Goal: Find specific fact: Find specific fact

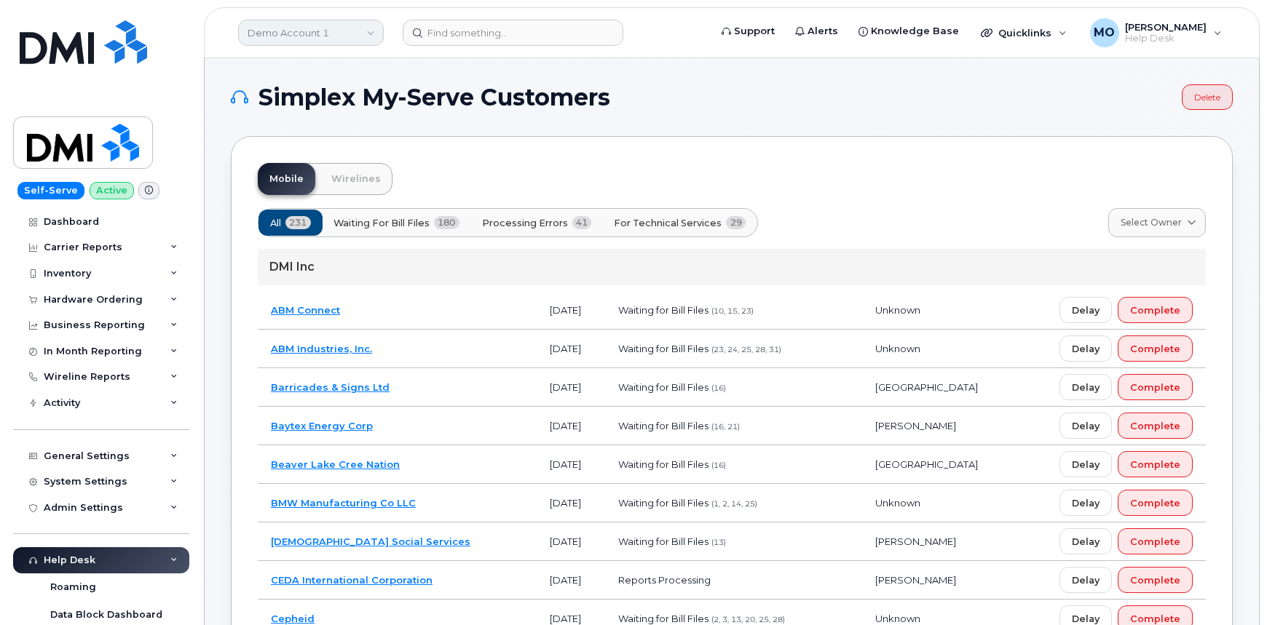
click at [301, 31] on link "Demo Account 1" at bounding box center [311, 33] width 146 height 26
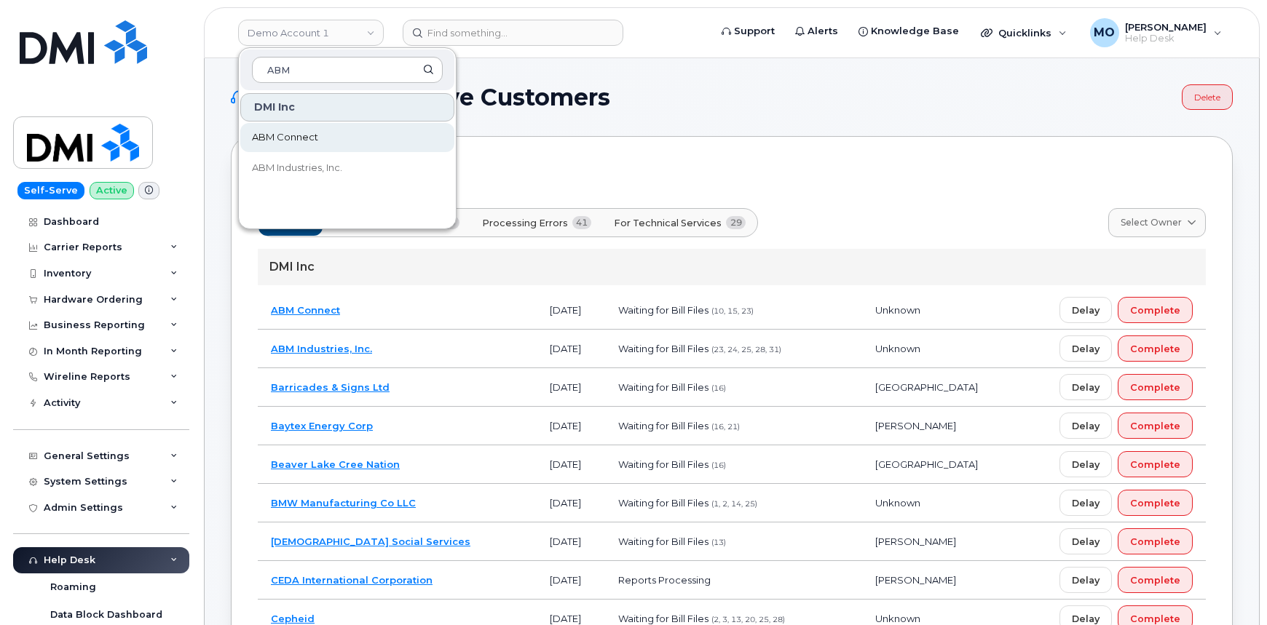
type input "ABM"
click at [342, 133] on link "ABM Connect" at bounding box center [347, 137] width 214 height 29
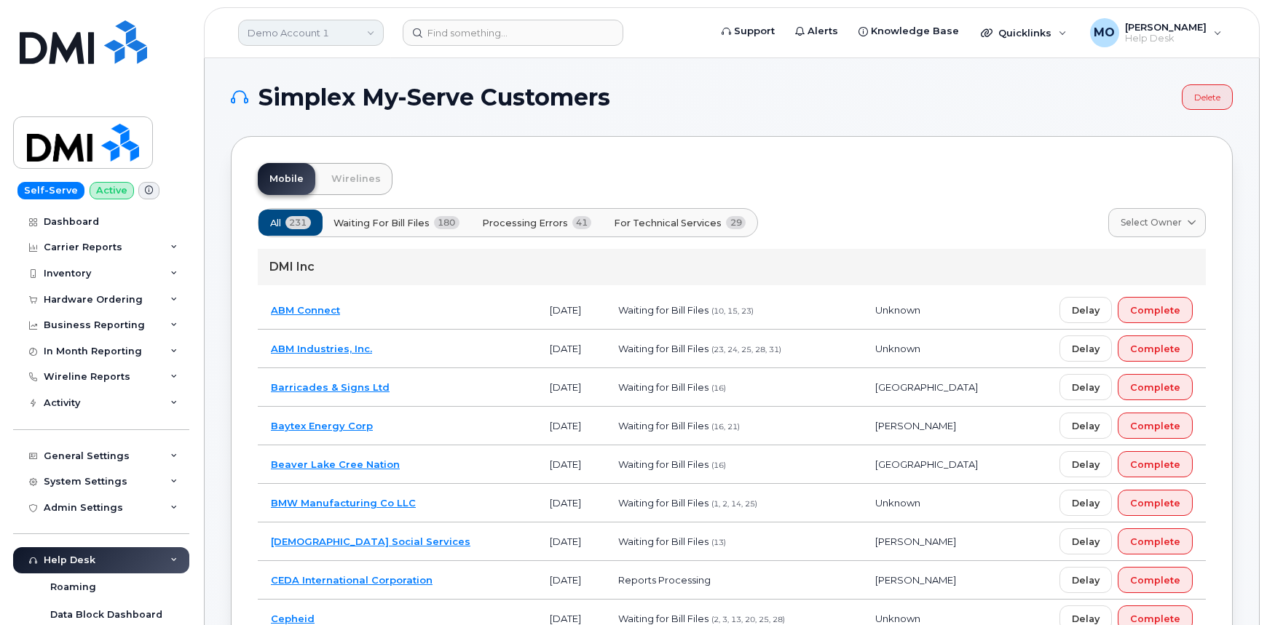
click at [349, 33] on link "Demo Account 1" at bounding box center [311, 33] width 146 height 26
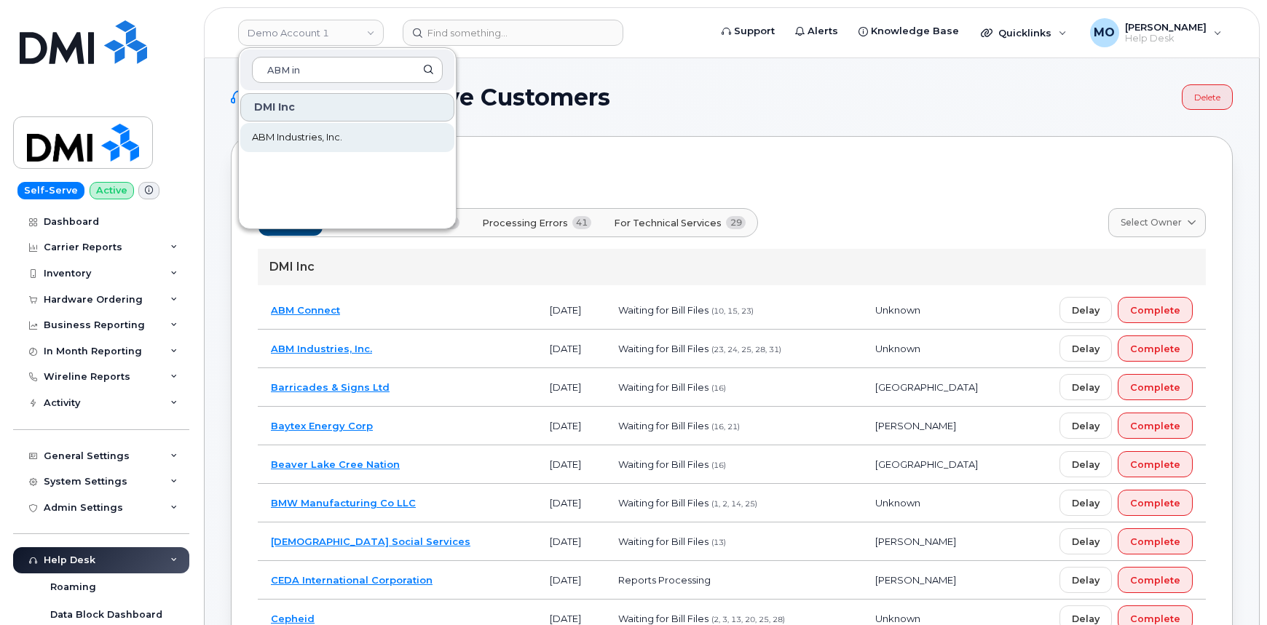
type input "ABM in"
click at [377, 143] on link "ABM Industries, Inc." at bounding box center [347, 137] width 214 height 29
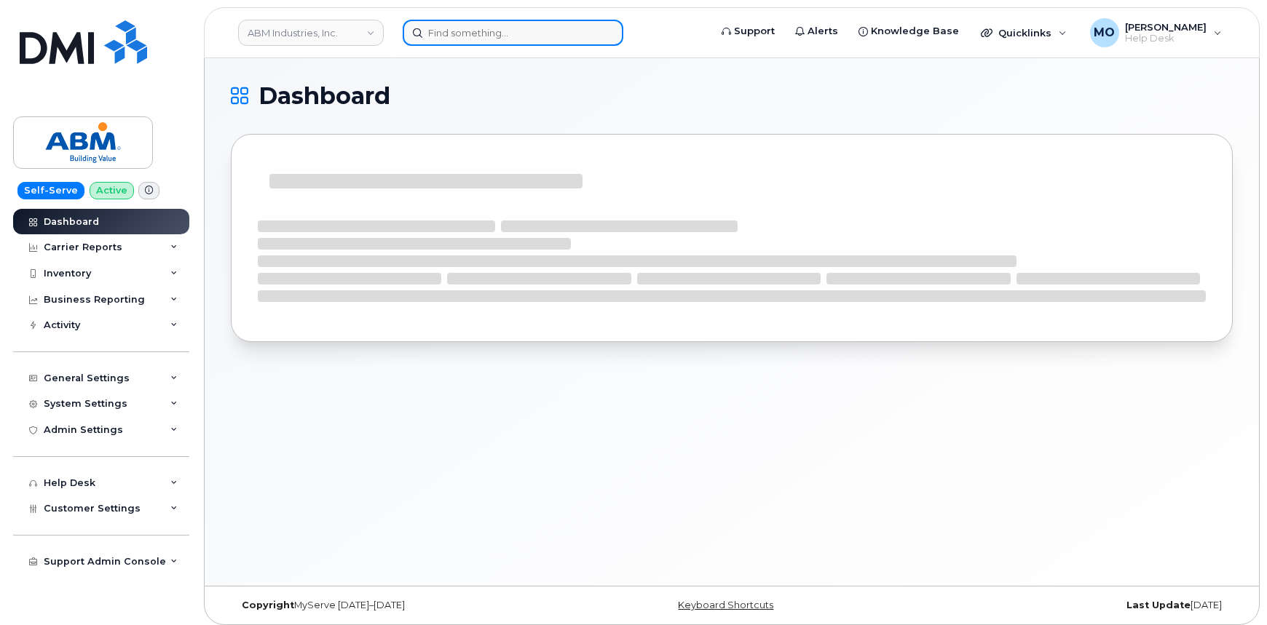
drag, startPoint x: 437, startPoint y: 35, endPoint x: 475, endPoint y: 32, distance: 38.7
click at [437, 35] on input at bounding box center [513, 33] width 221 height 26
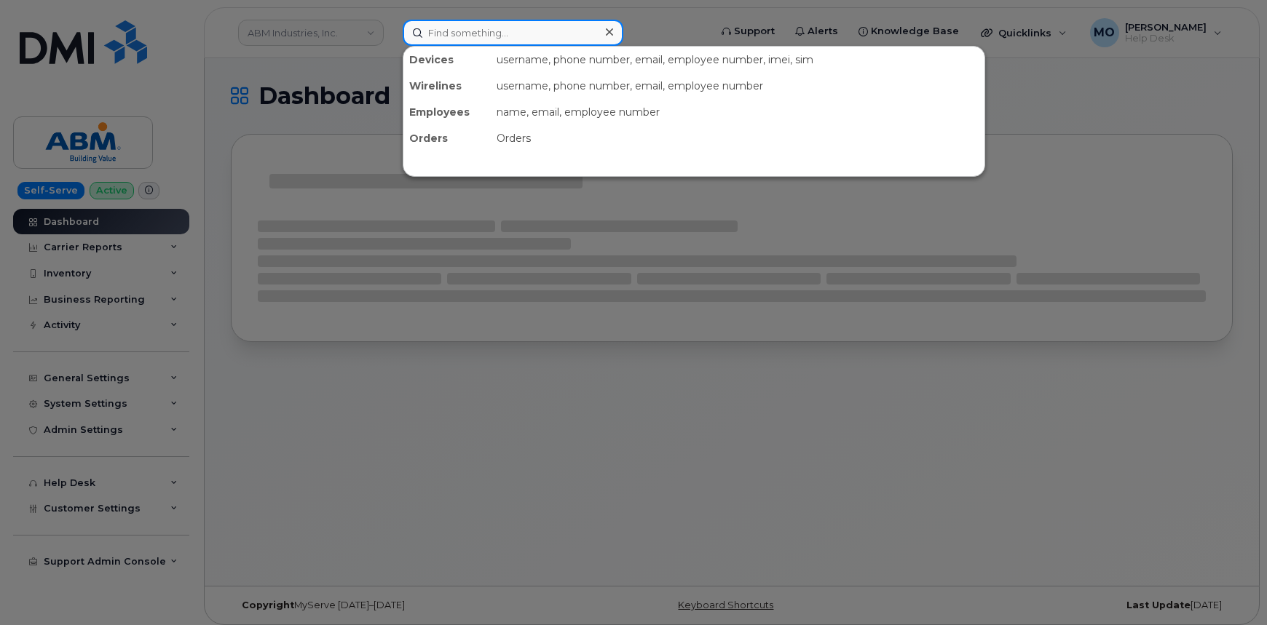
paste input "Clayton Parker"
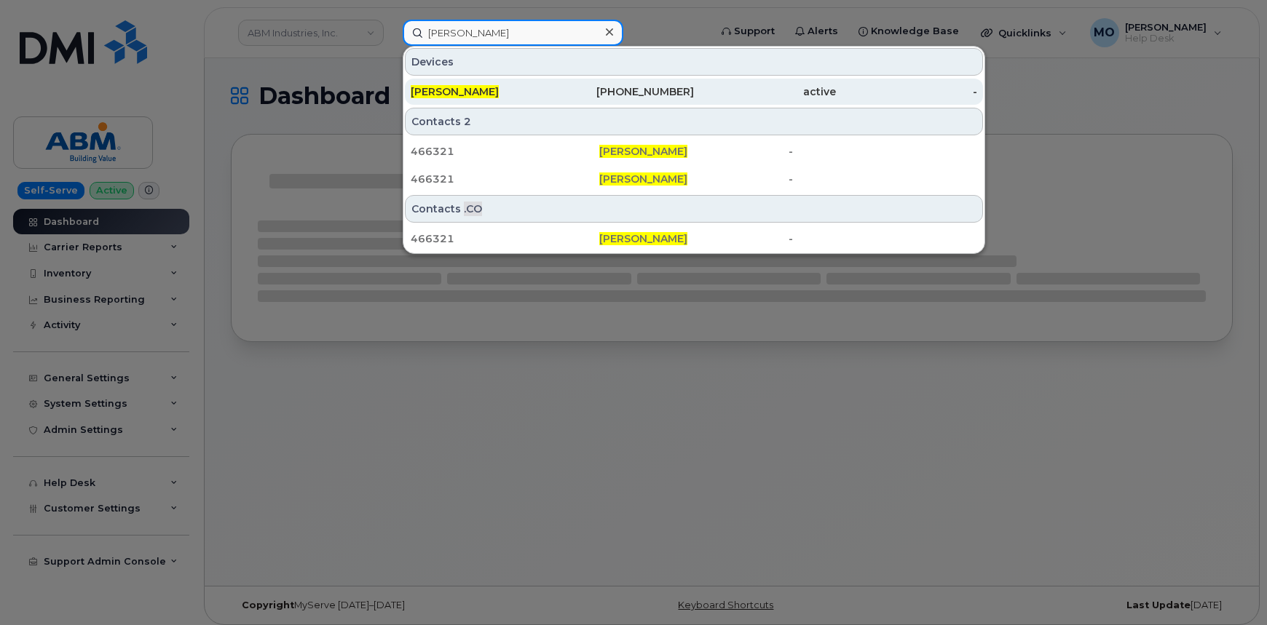
type input "Clayton Parker"
click at [551, 102] on div "CLAYTON PARKER" at bounding box center [482, 92] width 142 height 26
click at [545, 90] on div "CLAYTON PARKER" at bounding box center [482, 91] width 142 height 15
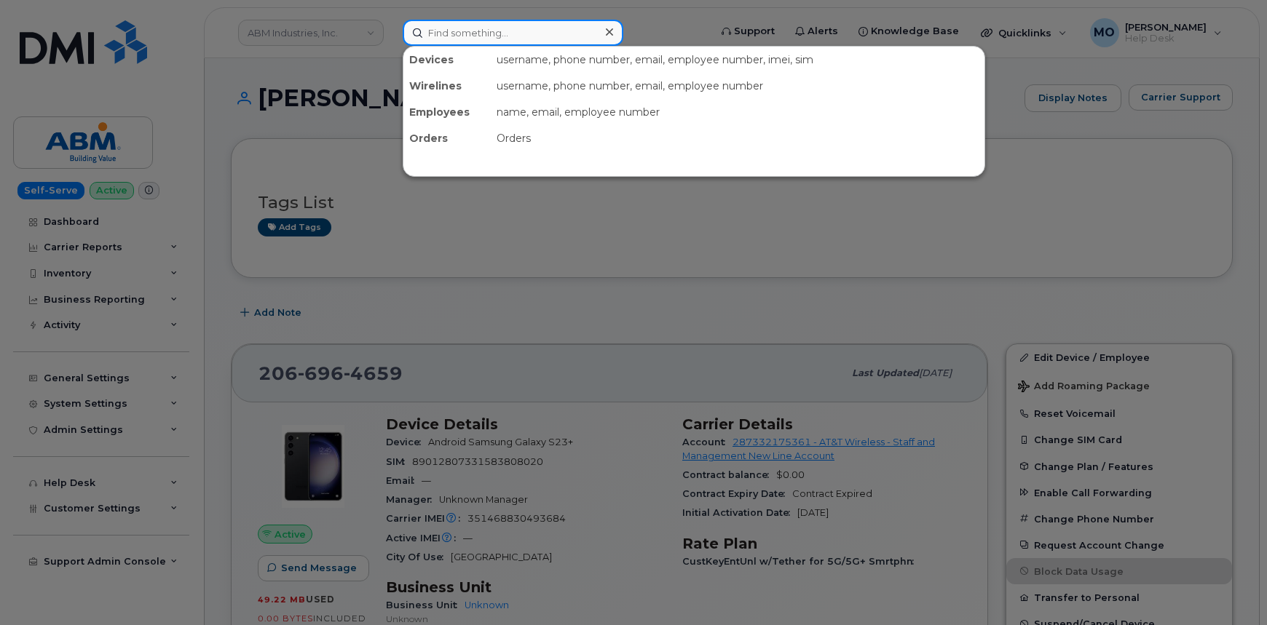
click at [561, 36] on input at bounding box center [513, 33] width 221 height 26
paste input "[PERSON_NAME]"
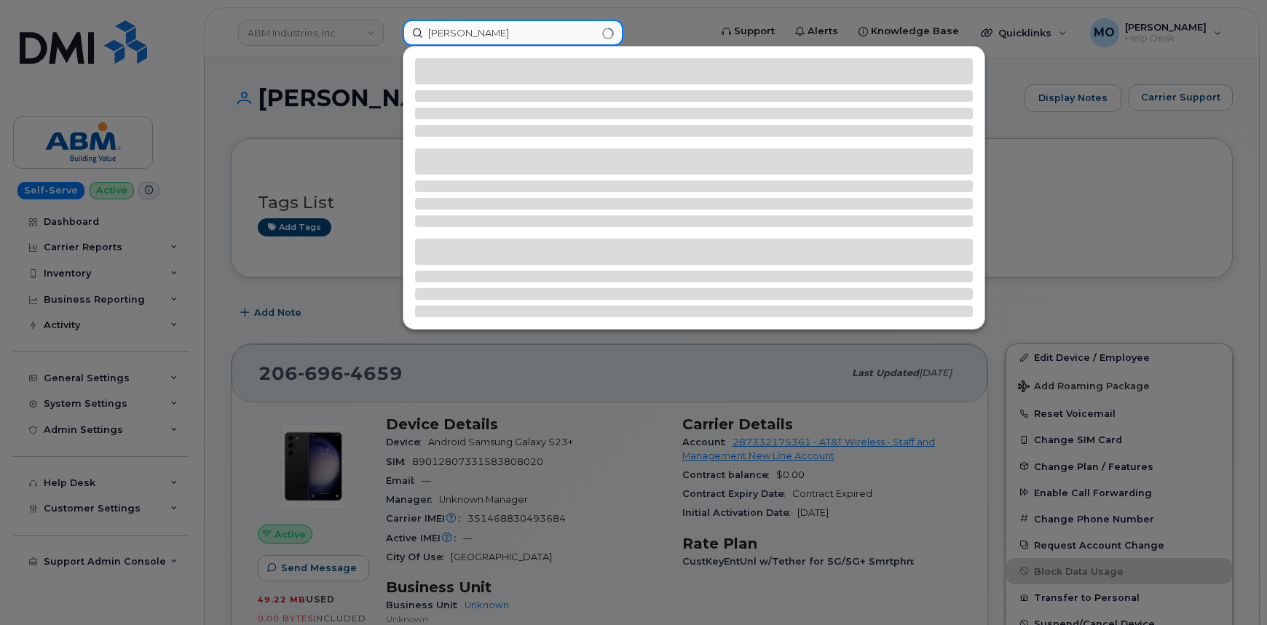
type input "[PERSON_NAME]"
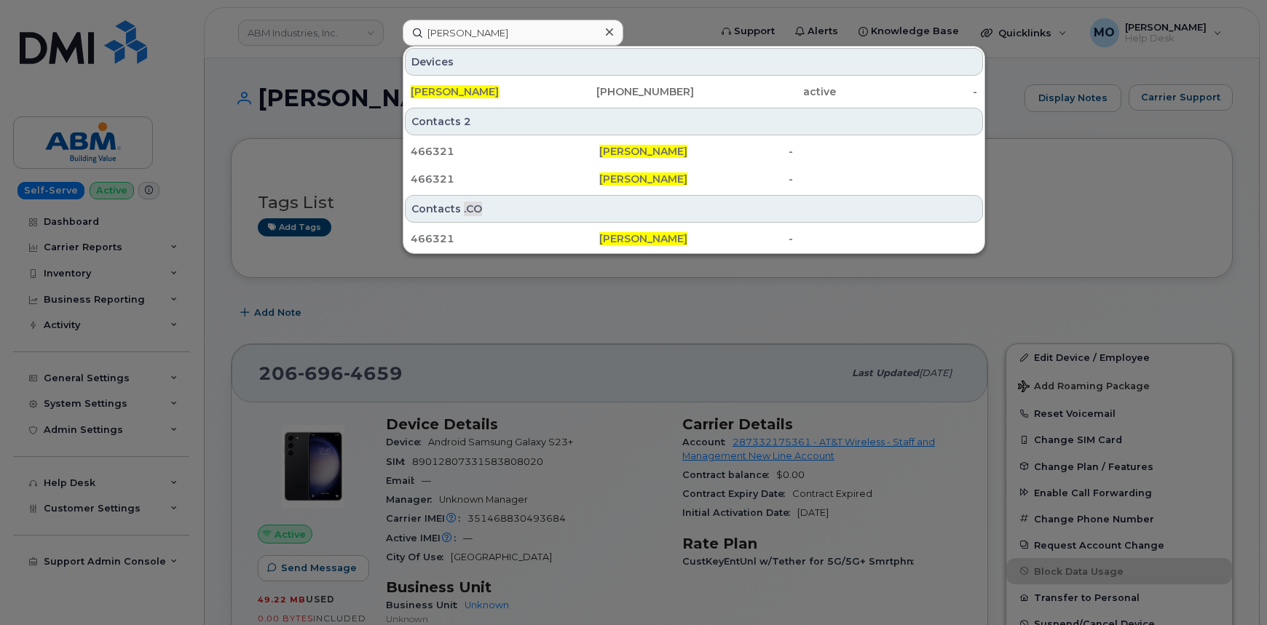
click at [778, 326] on div at bounding box center [633, 312] width 1267 height 625
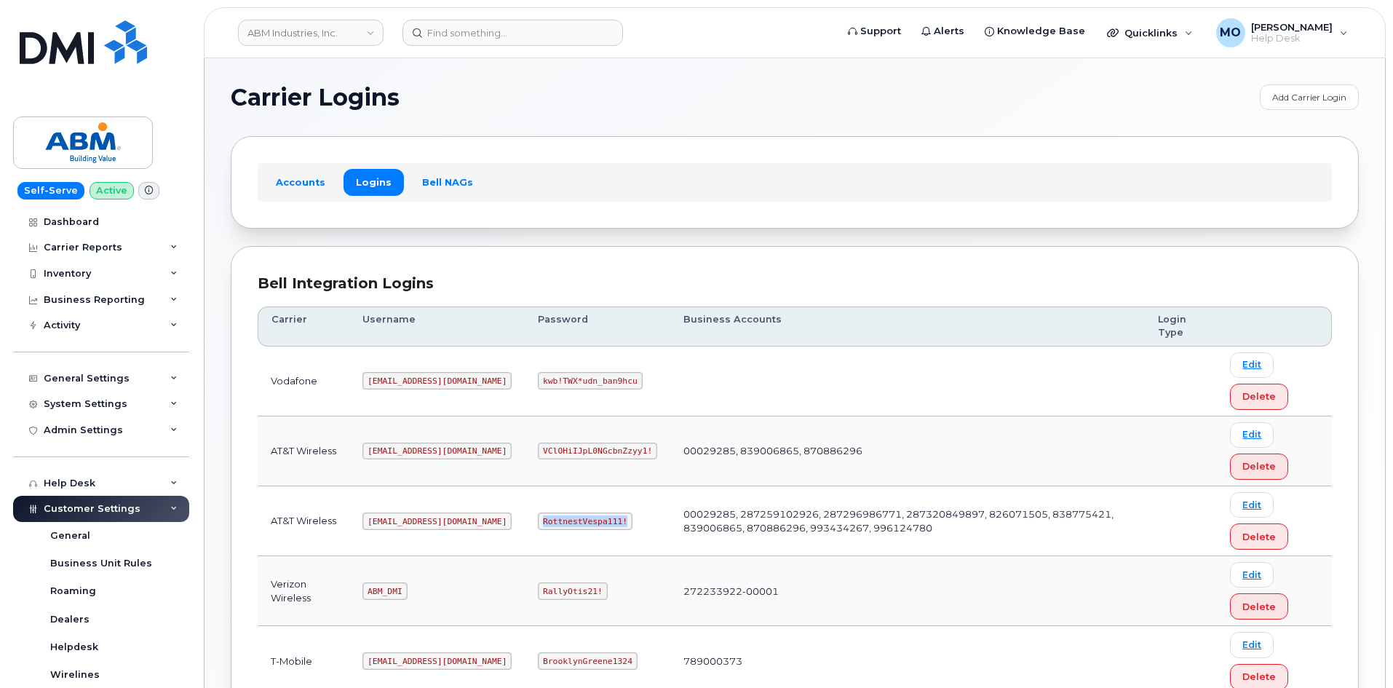
drag, startPoint x: 491, startPoint y: 518, endPoint x: 606, endPoint y: 519, distance: 115.8
click at [606, 519] on td "RottnestVespa111!" at bounding box center [598, 521] width 146 height 70
copy code "RottnestVespa111!"
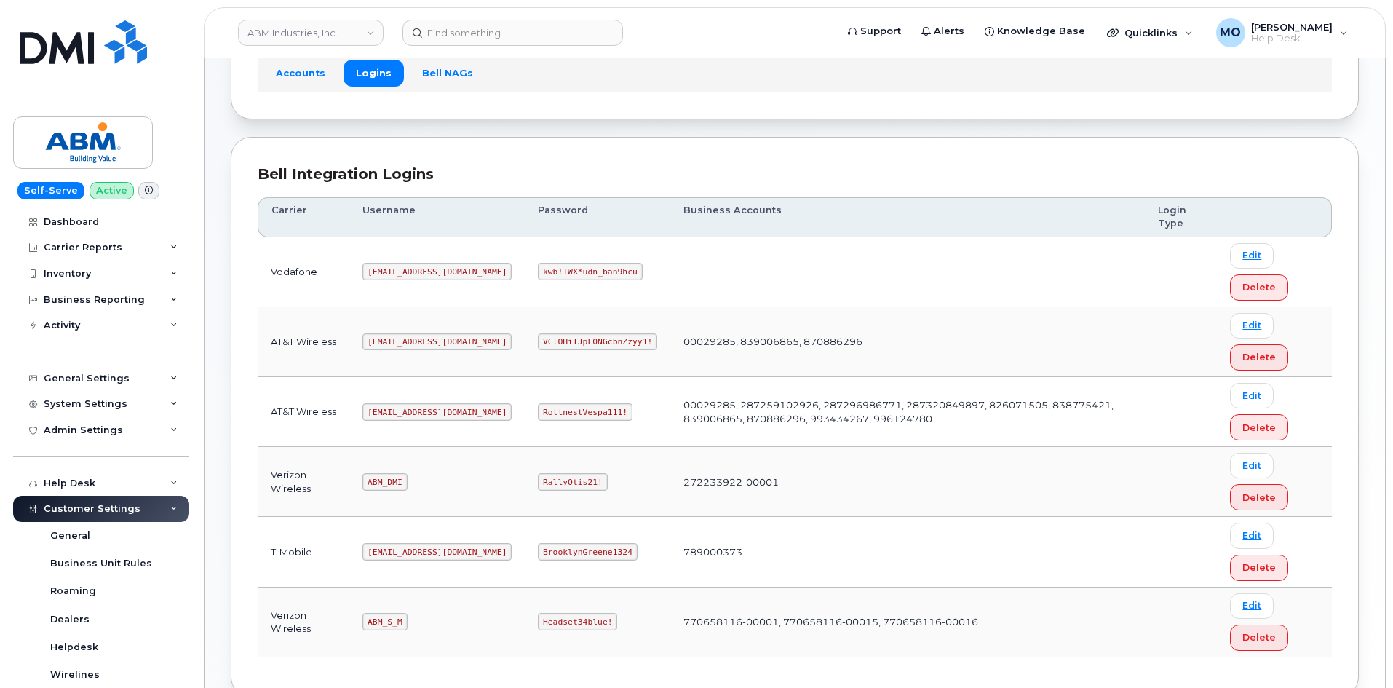
scroll to position [203, 0]
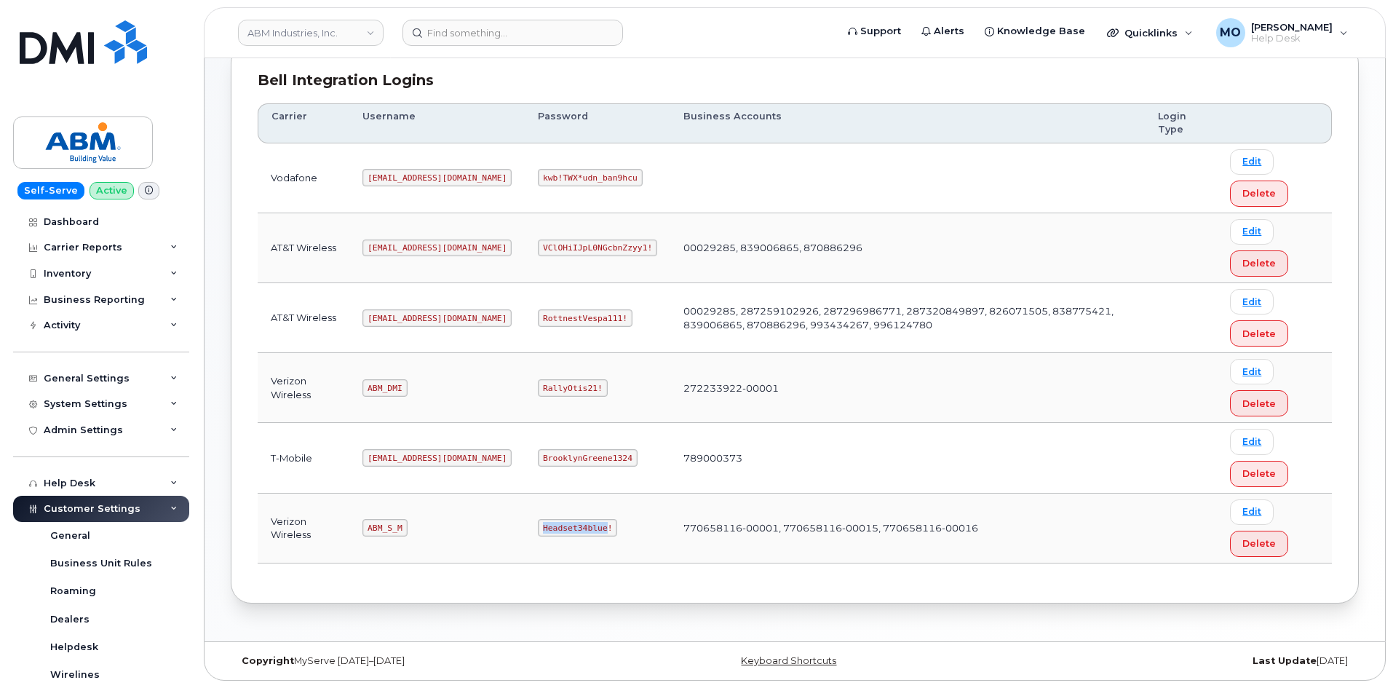
drag, startPoint x: 488, startPoint y: 522, endPoint x: 553, endPoint y: 520, distance: 64.8
click at [553, 520] on code "Headset34blue!" at bounding box center [577, 527] width 79 height 17
copy code "Headset34blue"
